Goal: Task Accomplishment & Management: Manage account settings

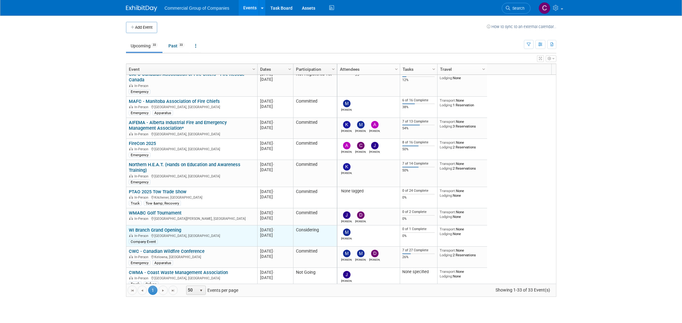
scroll to position [112, 0]
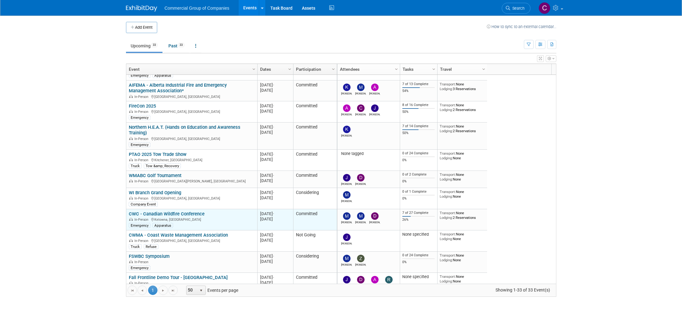
click at [182, 210] on td "CWC - Canadian Wildfire Conference CWC - Canadian Wildfire Conference In-Person…" at bounding box center [191, 219] width 131 height 21
click at [182, 216] on link "CWC - Canadian Wildfire Conference" at bounding box center [167, 214] width 76 height 6
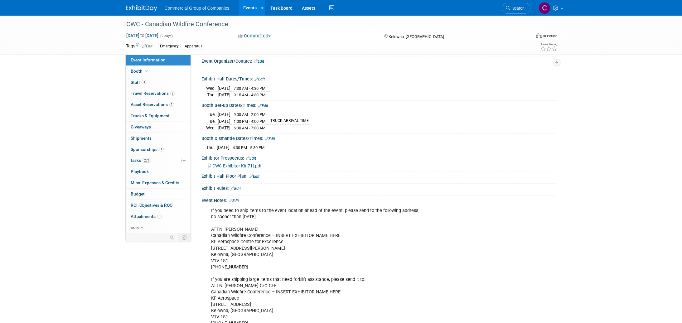
scroll to position [118, 0]
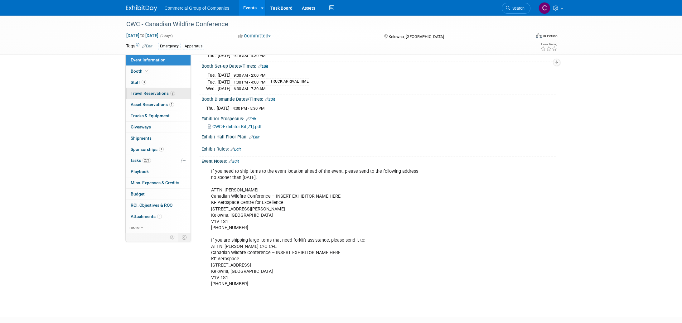
click at [150, 94] on span "Travel Reservations 2" at bounding box center [153, 93] width 44 height 5
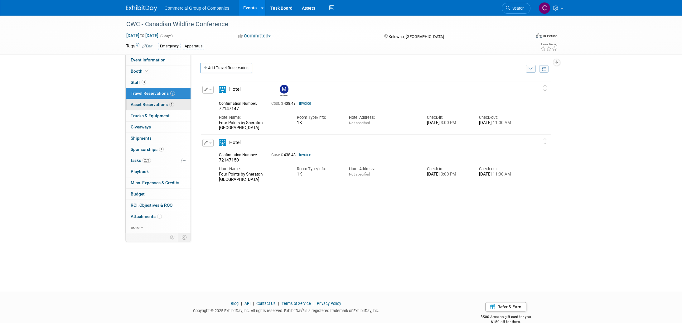
click at [152, 103] on span "Asset Reservations 1" at bounding box center [152, 104] width 43 height 5
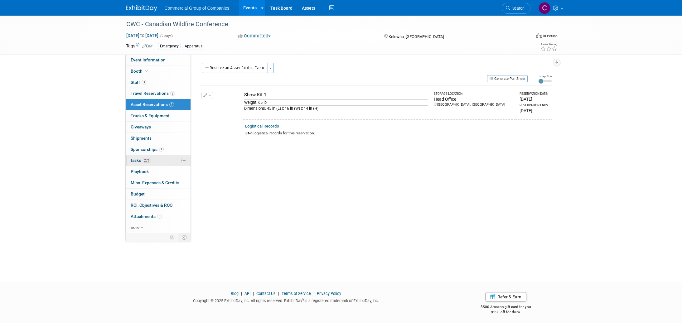
click at [152, 163] on link "26% Tasks 26%" at bounding box center [158, 160] width 65 height 11
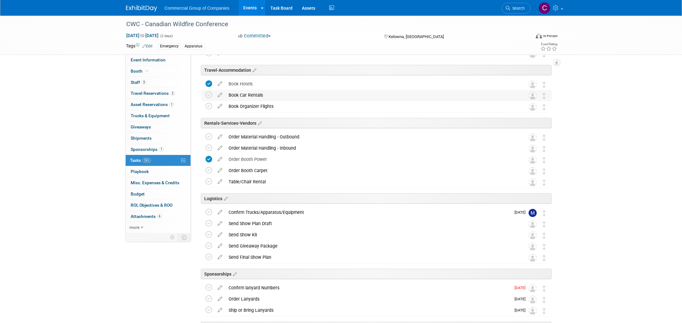
scroll to position [202, 0]
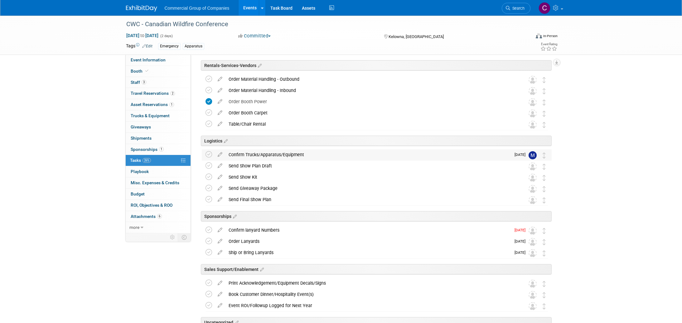
click at [314, 158] on div "Confirm Trucks/Apparatus/Equipment" at bounding box center [367, 154] width 285 height 11
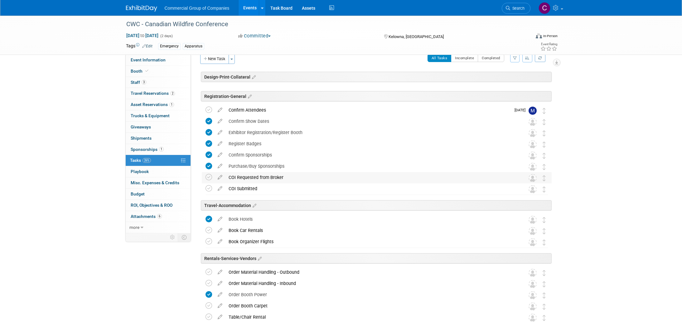
scroll to position [0, 0]
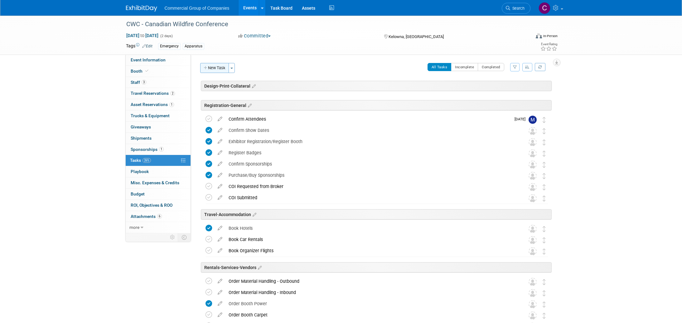
click at [219, 68] on button "New Task" at bounding box center [214, 68] width 29 height 10
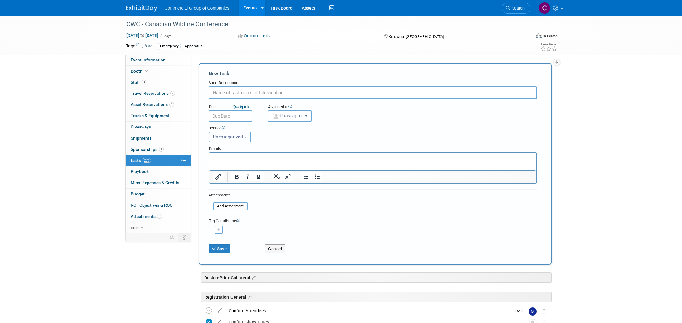
click at [241, 135] on span "Uncategorized" at bounding box center [228, 136] width 30 height 5
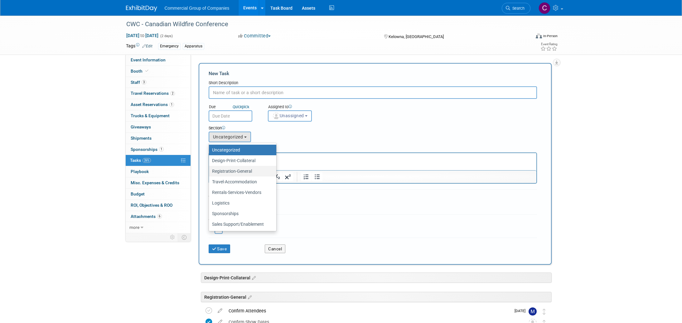
click at [247, 173] on label "Registration-General" at bounding box center [241, 171] width 58 height 8
click at [210, 173] on input "Registration-General" at bounding box center [208, 171] width 4 height 4
select select "11261000"
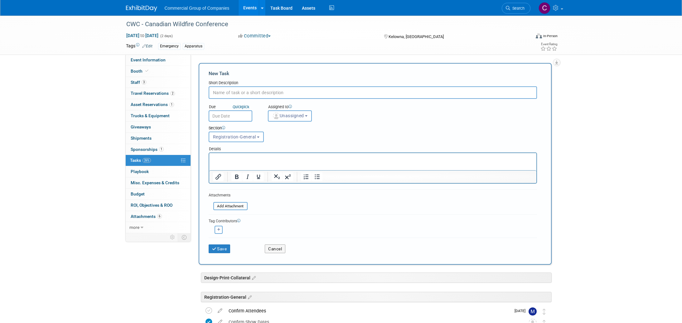
click at [235, 97] on input "text" at bounding box center [373, 92] width 328 height 12
type input "Answer Organizer Questions"
click at [239, 150] on div "Details" at bounding box center [373, 147] width 328 height 9
click at [239, 157] on p "Rich Text Area. Press ALT-0 for help." at bounding box center [373, 159] width 320 height 6
click at [434, 159] on li "Confirm Attendees (MT, DD, ZB?, MF?)" at bounding box center [378, 159] width 307 height 6
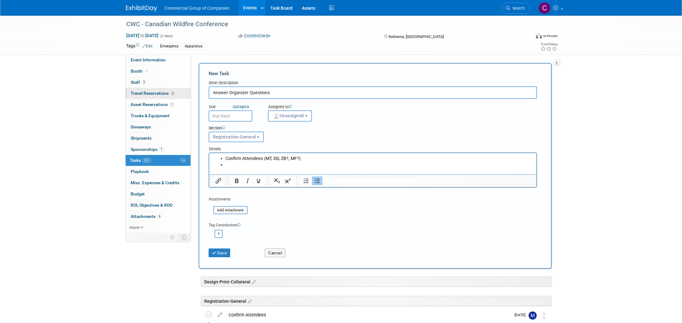
click at [173, 94] on span "2" at bounding box center [172, 93] width 5 height 5
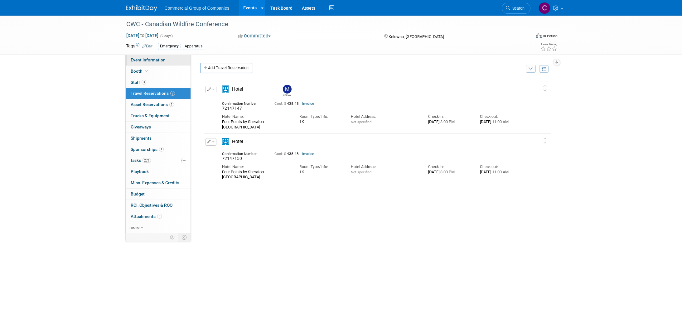
click at [157, 57] on span "Event Information" at bounding box center [148, 59] width 35 height 5
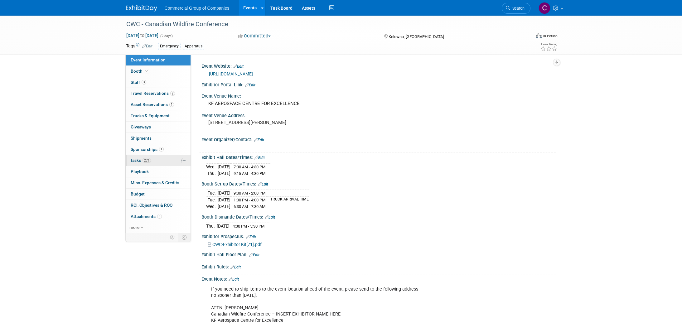
click at [155, 160] on link "26% Tasks 26%" at bounding box center [158, 160] width 65 height 11
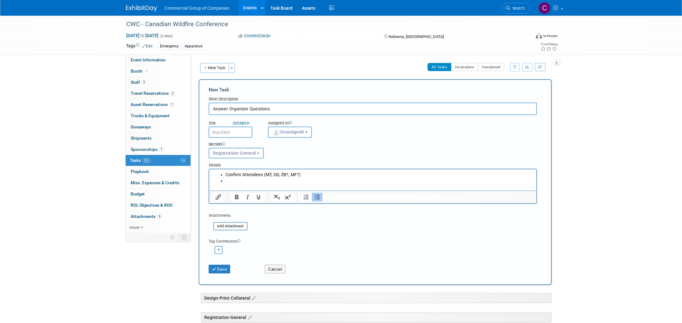
click at [312, 181] on li "Rich Text Area. Press ALT-0 for help." at bounding box center [378, 181] width 307 height 6
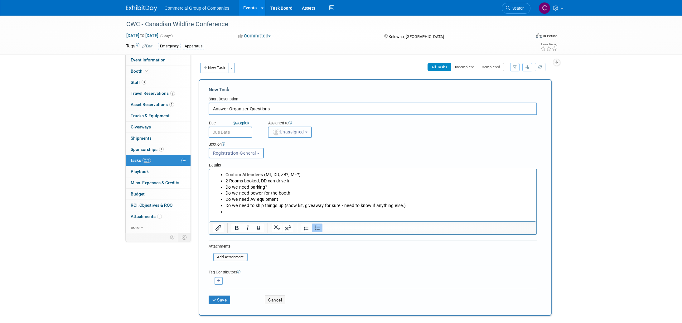
click at [299, 132] on span "Unassigned" at bounding box center [288, 131] width 32 height 5
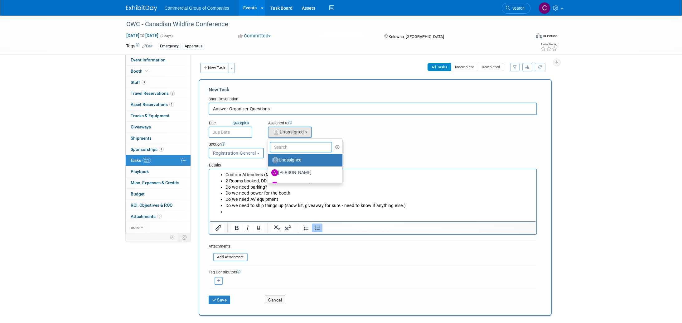
click at [294, 147] on input "text" at bounding box center [301, 147] width 62 height 11
type input "[PERSON_NAME]"
click at [303, 158] on label "Cole Mattern (me)" at bounding box center [303, 160] width 65 height 10
click at [269, 158] on input "Cole Mattern (me)" at bounding box center [267, 159] width 4 height 4
select select "1bf77cdd-794e-41e5-92c8-c5ff4e4784cf"
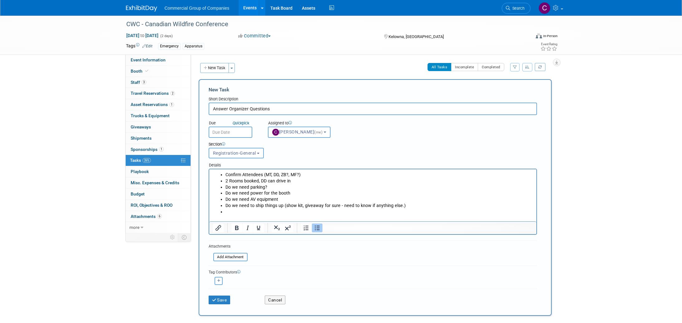
click at [227, 132] on input "text" at bounding box center [231, 132] width 44 height 11
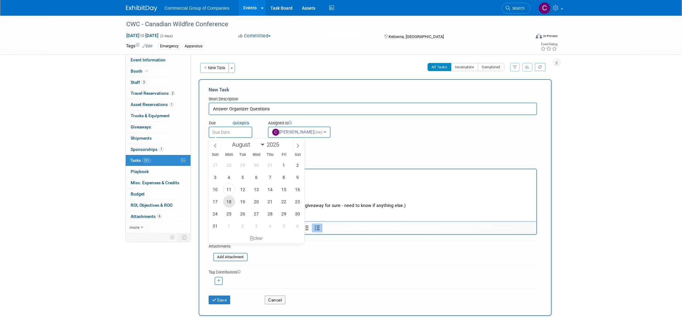
click at [228, 204] on span "18" at bounding box center [229, 202] width 12 height 12
type input "Aug 18, 2025"
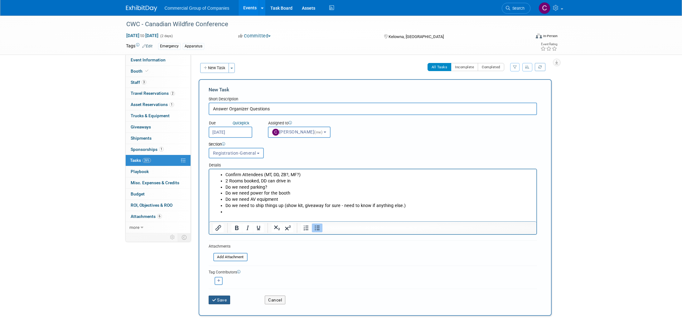
click at [226, 303] on button "Save" at bounding box center [220, 300] width 22 height 9
